Goal: Task Accomplishment & Management: Use online tool/utility

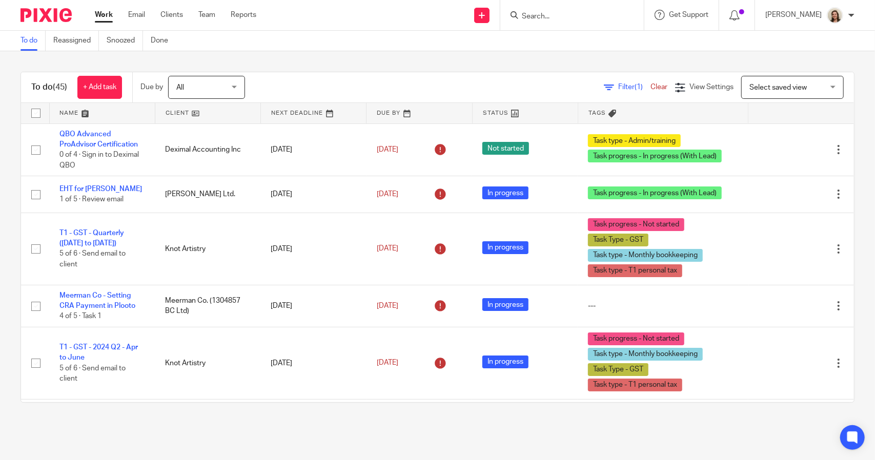
click at [618, 85] on span "Filter (1)" at bounding box center [634, 87] width 32 height 7
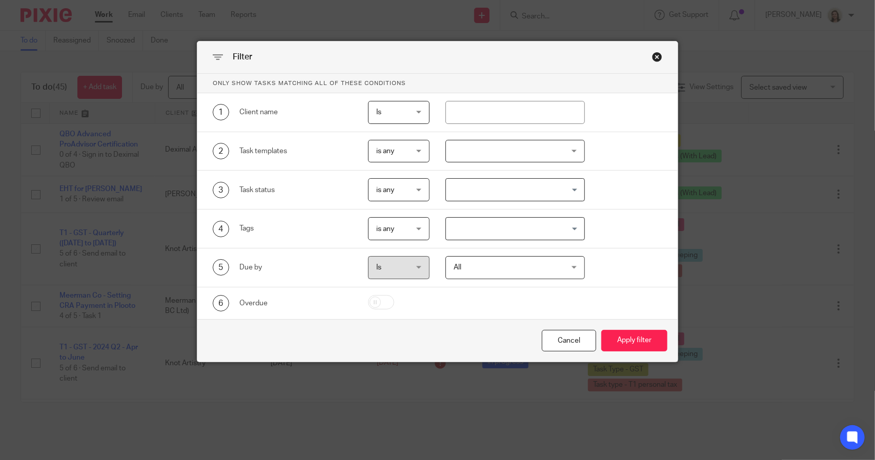
click at [496, 228] on input "Search for option" at bounding box center [512, 229] width 131 height 18
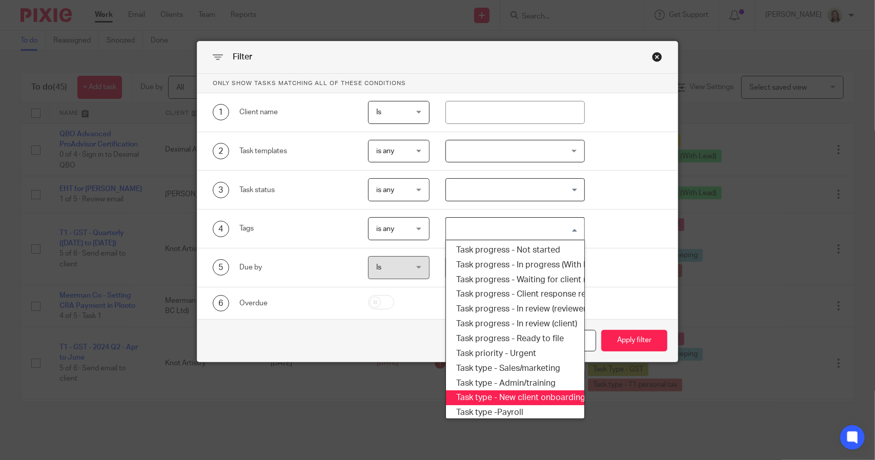
scroll to position [174, 0]
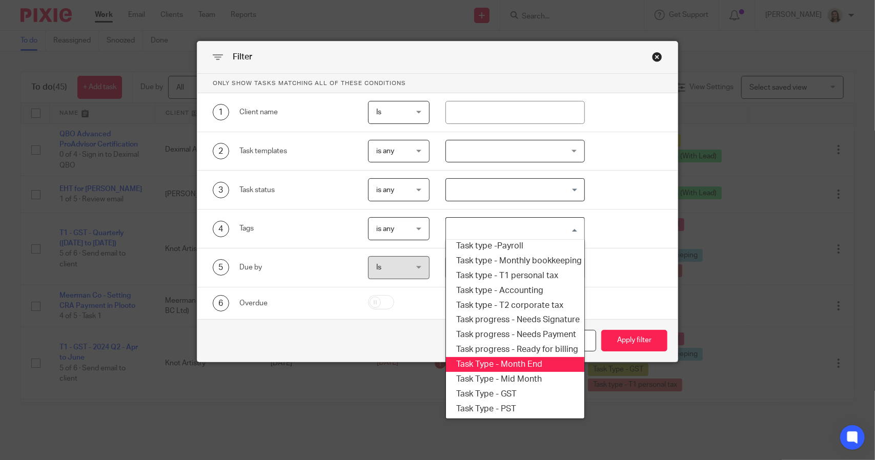
click at [517, 359] on li "Task Type - Month End" at bounding box center [515, 364] width 138 height 15
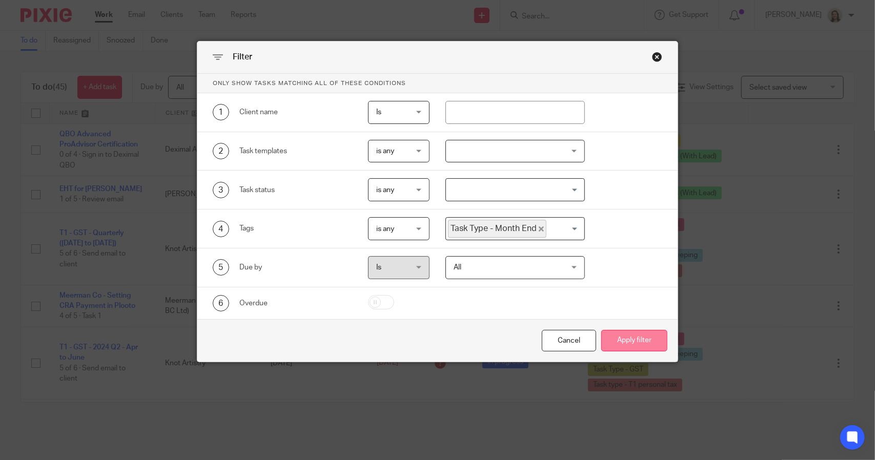
click at [648, 337] on button "Apply filter" at bounding box center [634, 341] width 66 height 22
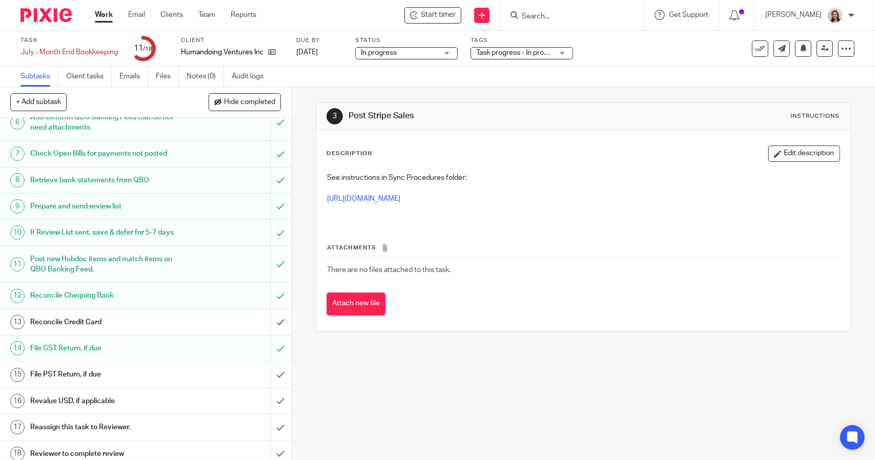
scroll to position [170, 0]
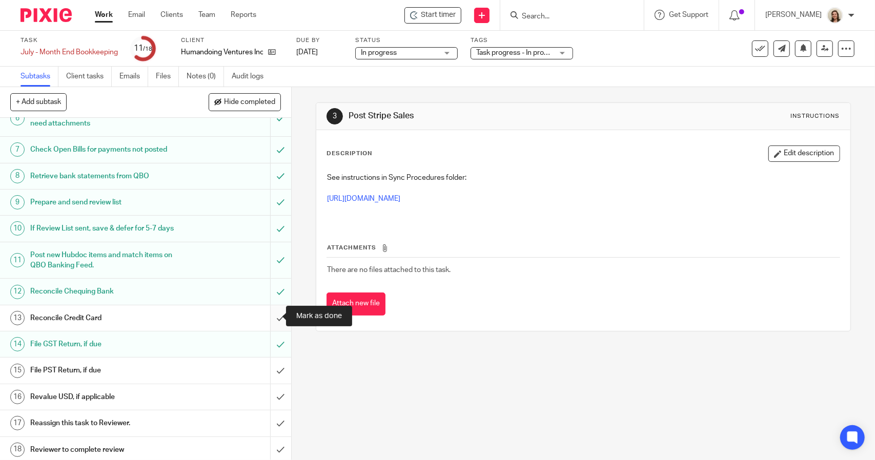
click at [268, 320] on input "submit" at bounding box center [145, 318] width 291 height 26
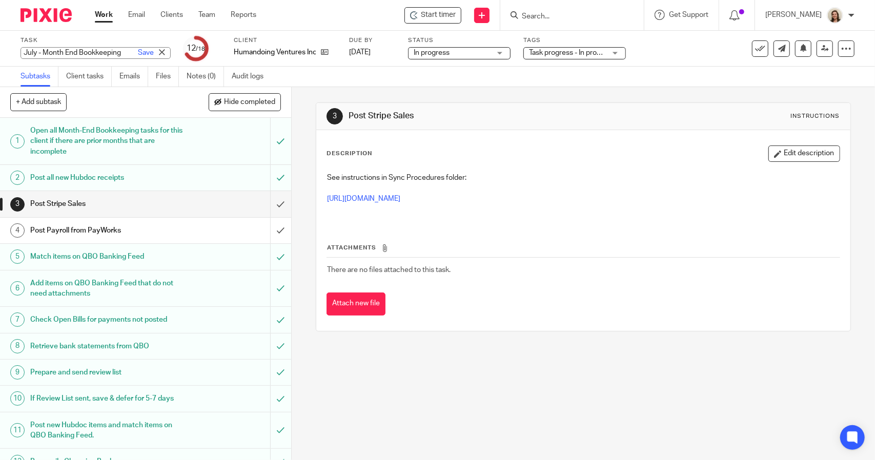
click at [91, 57] on div "July - Month End Bookkeeping Save July - Month End Bookkeeping" at bounding box center [96, 53] width 150 height 12
